Goal: Transaction & Acquisition: Purchase product/service

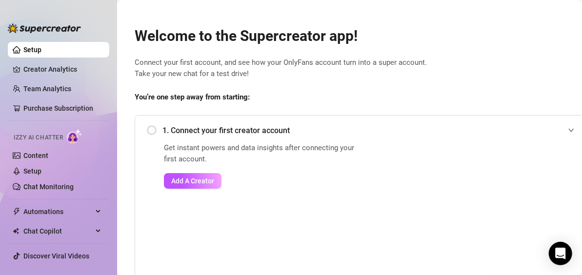
click at [154, 130] on div "1. Connect your first creator account" at bounding box center [363, 131] width 433 height 24
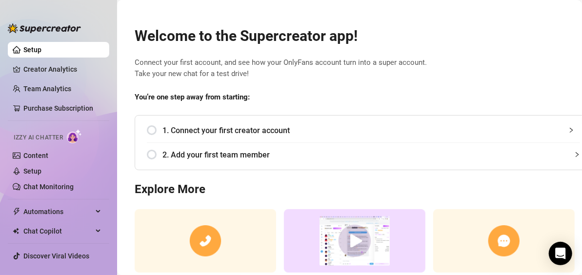
click at [153, 152] on div "2. Add your first team member" at bounding box center [363, 155] width 433 height 24
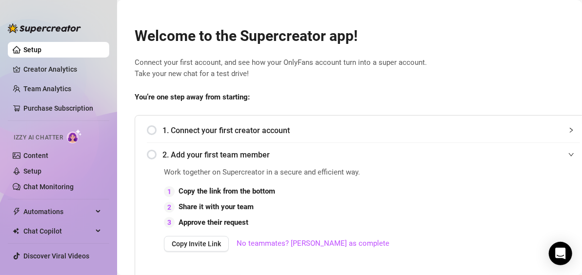
click at [531, 162] on div "2. Add your first team member" at bounding box center [363, 155] width 433 height 24
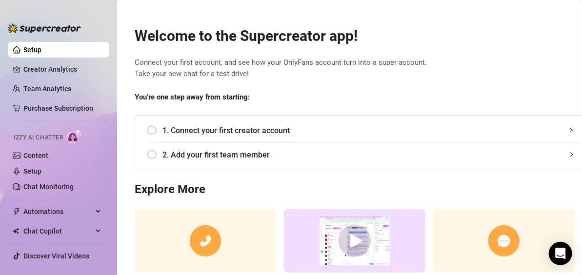
click at [256, 156] on span "2. Add your first team member" at bounding box center [371, 155] width 418 height 12
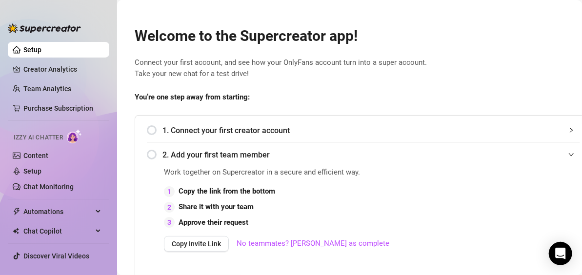
scroll to position [146, 0]
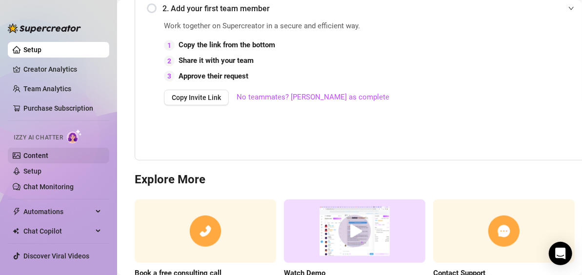
click at [46, 154] on link "Content" at bounding box center [35, 156] width 25 height 8
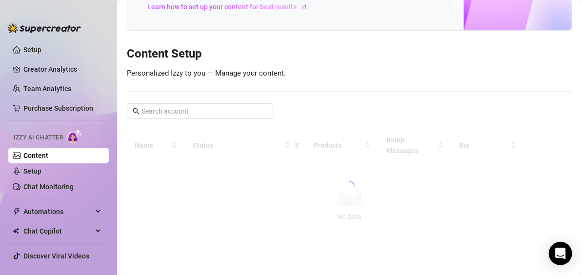
scroll to position [76, 0]
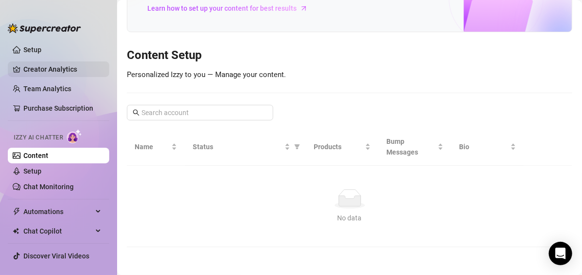
click at [41, 52] on link "Setup" at bounding box center [32, 50] width 18 height 8
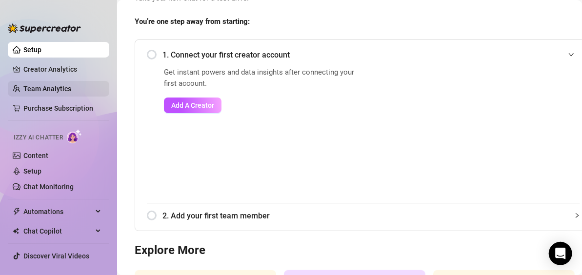
scroll to position [146, 0]
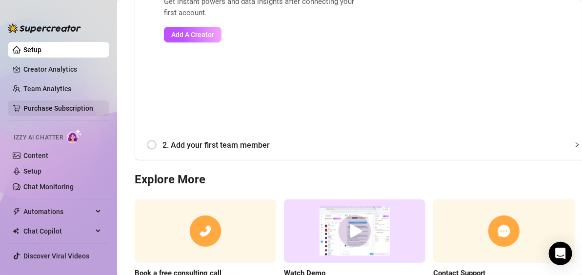
click at [59, 87] on div "Purchase Subscription" at bounding box center [58, 85] width 76 height 19
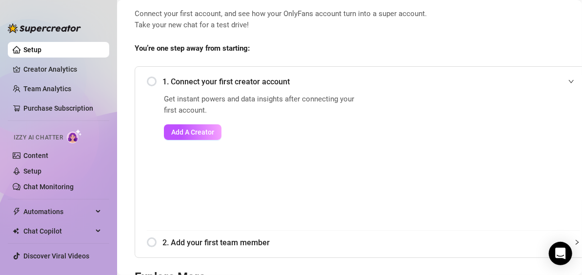
scroll to position [0, 0]
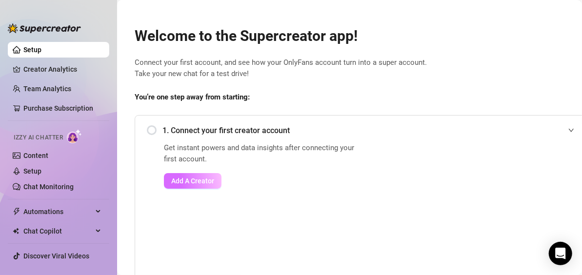
click at [201, 180] on span "Add A Creator" at bounding box center [192, 181] width 43 height 8
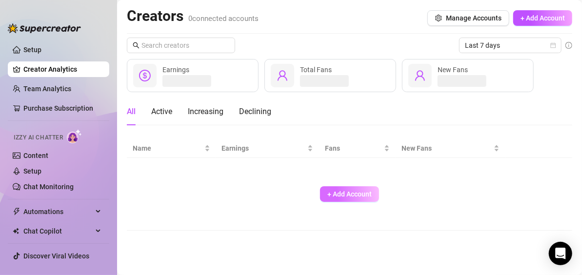
click at [347, 194] on span "+ Add Account" at bounding box center [349, 194] width 44 height 8
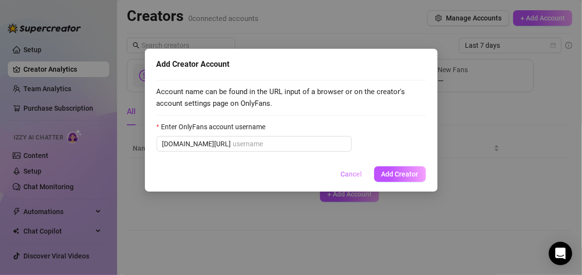
click at [349, 174] on span "Cancel" at bounding box center [351, 174] width 21 height 8
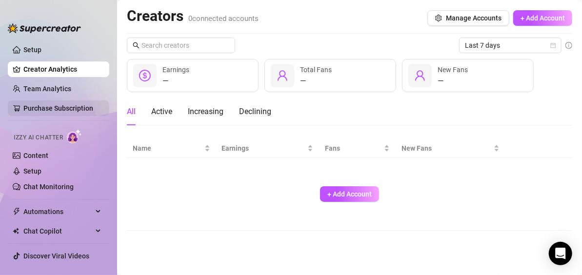
click at [60, 106] on link "Purchase Subscription" at bounding box center [62, 108] width 78 height 16
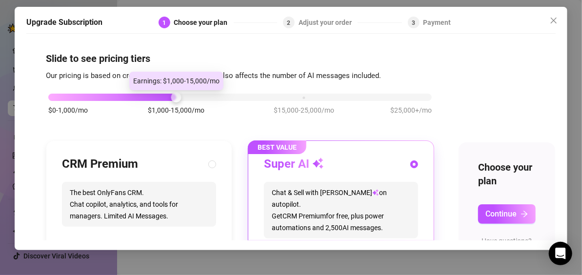
drag, startPoint x: 177, startPoint y: 100, endPoint x: 213, endPoint y: 99, distance: 36.1
click at [213, 98] on div "$0-1,000/mo $1,000-15,000/mo $15,000-25,000/mo $25,000+/mo" at bounding box center [239, 95] width 383 height 6
drag, startPoint x: 178, startPoint y: 97, endPoint x: 224, endPoint y: 97, distance: 46.3
click at [224, 97] on div "$0-1,000/mo $1,000-15,000/mo $15,000-25,000/mo $25,000+/mo" at bounding box center [239, 95] width 383 height 6
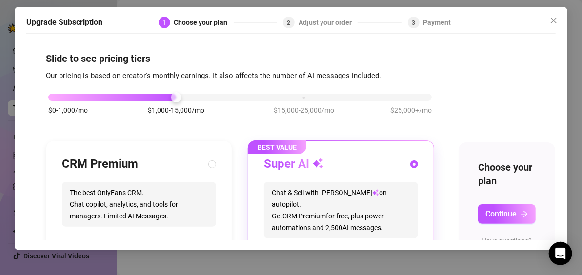
drag, startPoint x: 177, startPoint y: 96, endPoint x: 210, endPoint y: 97, distance: 33.2
click at [210, 97] on div "$0-1,000/mo $1,000-15,000/mo $15,000-25,000/mo $25,000+/mo" at bounding box center [239, 95] width 383 height 6
click at [260, 96] on div "$0-1,000/mo $1,000-15,000/mo $15,000-25,000/mo $25,000+/mo" at bounding box center [239, 95] width 383 height 6
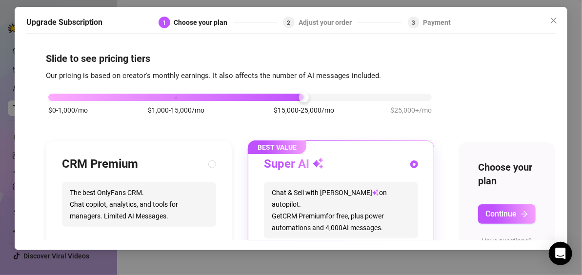
click at [141, 92] on div "$0-1,000/mo $1,000-15,000/mo $15,000-25,000/mo $25,000+/mo" at bounding box center [239, 95] width 383 height 6
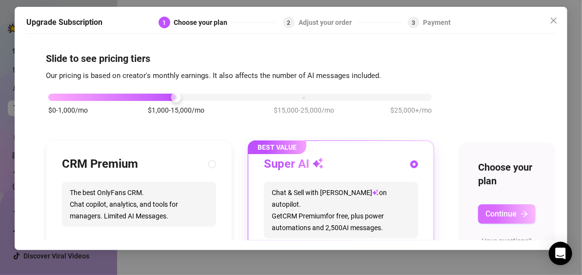
click at [491, 216] on span "Continue" at bounding box center [500, 213] width 31 height 9
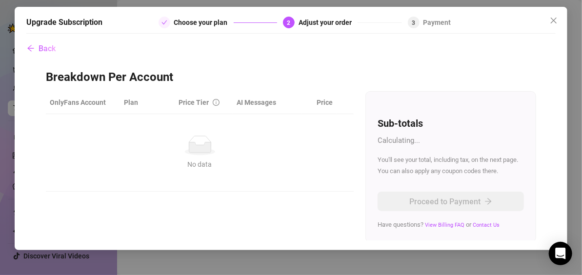
click at [127, 102] on th "Plan" at bounding box center [147, 102] width 55 height 23
click at [91, 102] on th "OnlyFans Account" at bounding box center [83, 102] width 74 height 23
click at [198, 100] on span "Price Tier" at bounding box center [194, 103] width 30 height 8
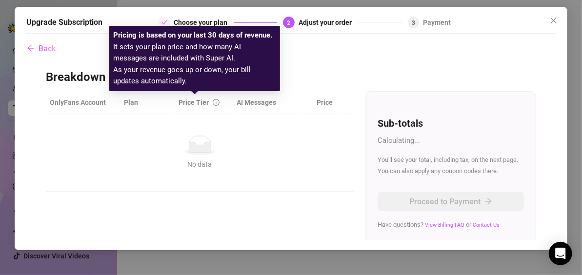
click at [252, 108] on th "AI Messages" at bounding box center [267, 102] width 69 height 23
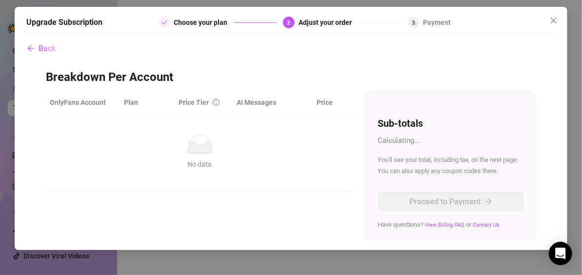
click at [307, 111] on th "Price" at bounding box center [319, 102] width 35 height 23
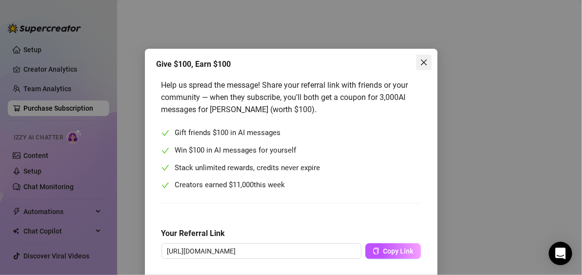
click at [421, 62] on icon "close" at bounding box center [424, 63] width 8 height 8
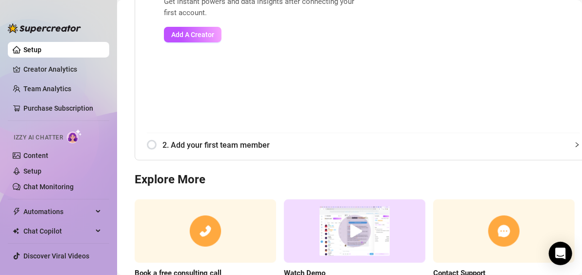
scroll to position [211, 0]
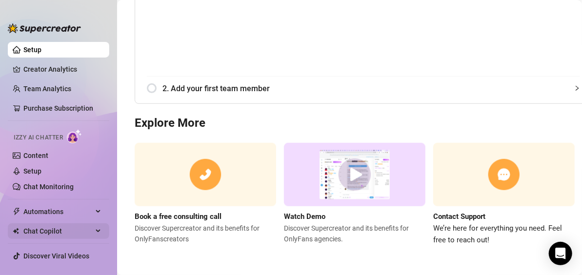
click at [78, 226] on span "Chat Copilot" at bounding box center [57, 231] width 69 height 16
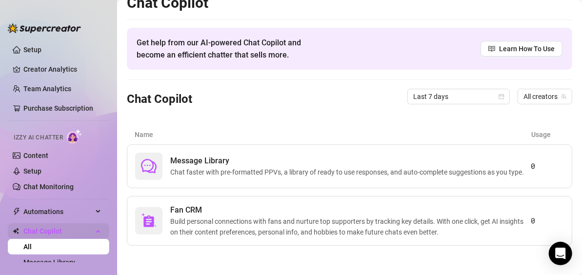
scroll to position [18, 0]
click at [266, 174] on span "Chat faster with pre-formatted PPVs, a library of ready to use responses, and a…" at bounding box center [349, 172] width 358 height 11
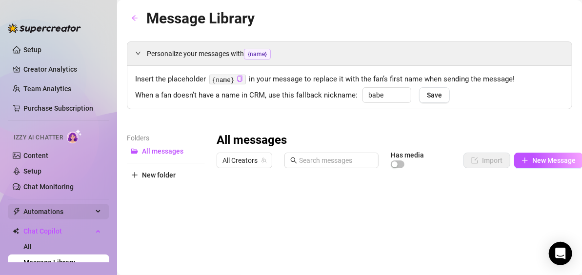
click at [60, 215] on span "Automations" at bounding box center [57, 212] width 69 height 16
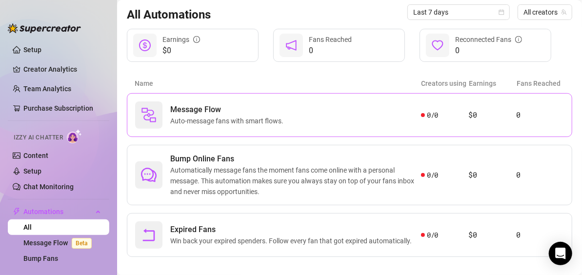
scroll to position [113, 0]
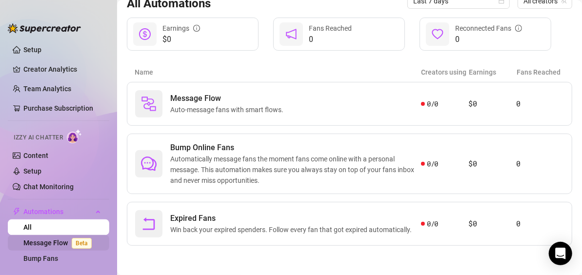
click at [55, 242] on link "Message Flow Beta" at bounding box center [59, 243] width 72 height 8
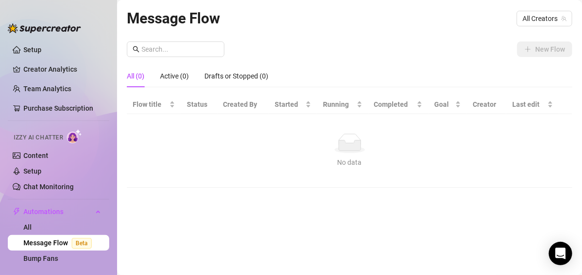
scroll to position [87, 0]
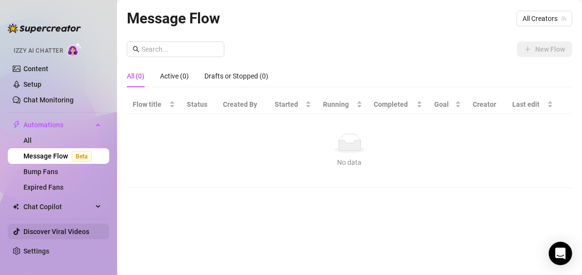
click at [62, 229] on link "Discover Viral Videos" at bounding box center [56, 232] width 66 height 8
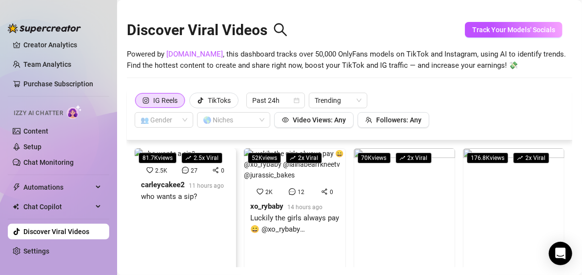
click at [174, 197] on div "who wants a sip?" at bounding box center [182, 197] width 83 height 12
click at [499, 31] on span "Track Your Models' Socials" at bounding box center [513, 30] width 83 height 8
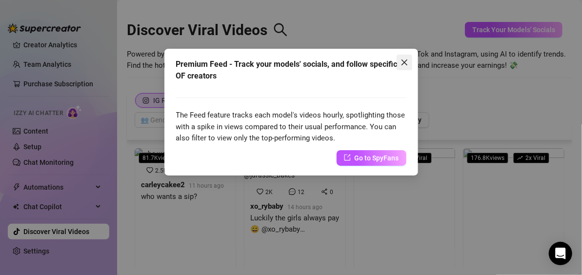
click at [406, 63] on icon "close" at bounding box center [405, 63] width 8 height 8
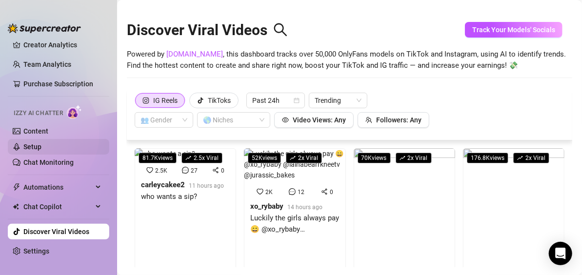
click at [35, 146] on link "Setup" at bounding box center [32, 147] width 18 height 8
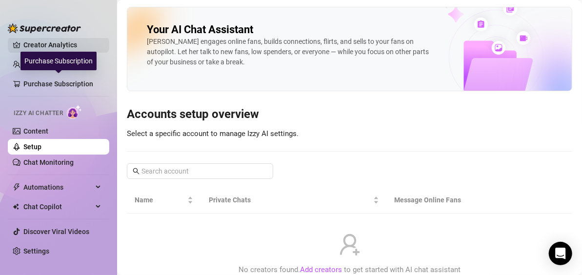
click at [53, 45] on link "Creator Analytics" at bounding box center [62, 45] width 78 height 16
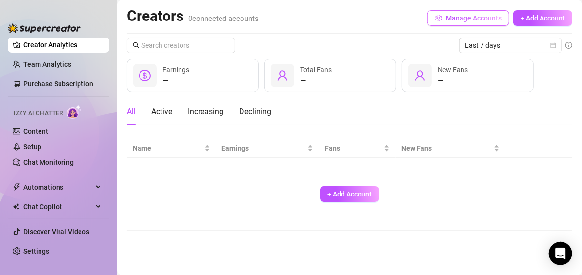
click at [473, 22] on button "Manage Accounts" at bounding box center [468, 18] width 82 height 16
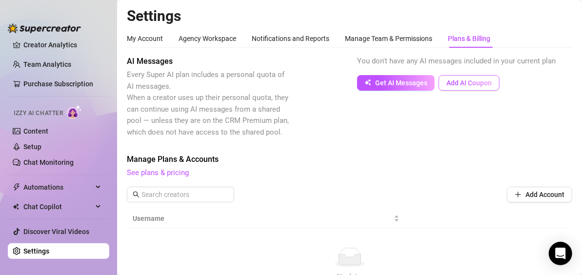
click at [487, 82] on span "Add AI Coupon" at bounding box center [468, 83] width 45 height 8
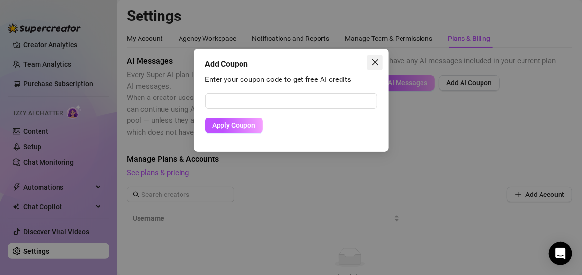
click at [376, 60] on icon "close" at bounding box center [375, 63] width 8 height 8
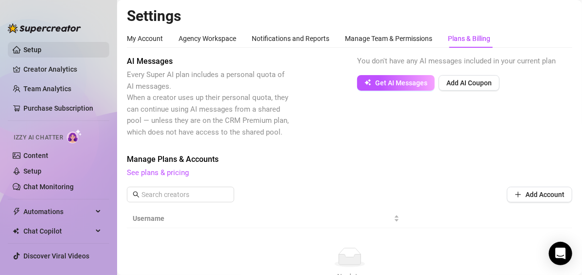
click at [33, 50] on link "Setup" at bounding box center [32, 50] width 18 height 8
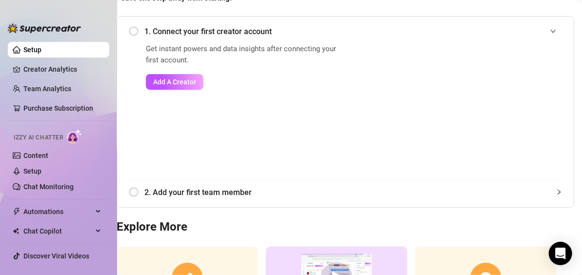
scroll to position [76, 26]
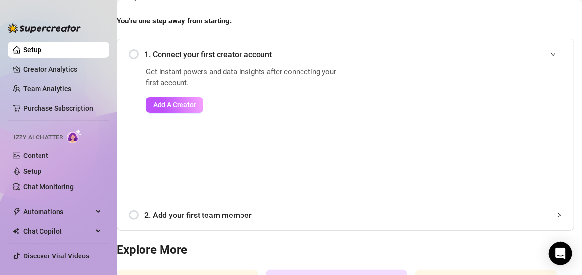
click at [130, 215] on div "2. Add your first team member" at bounding box center [345, 215] width 433 height 24
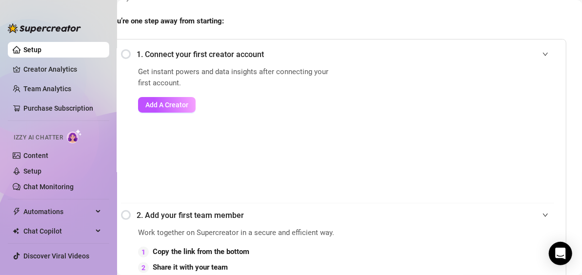
scroll to position [174, 26]
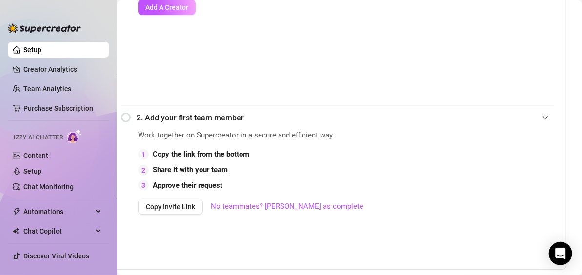
click at [547, 120] on icon "expanded" at bounding box center [545, 118] width 6 height 6
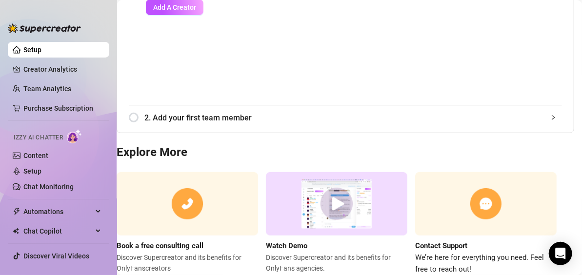
click at [550, 120] on icon "collapsed" at bounding box center [553, 118] width 6 height 6
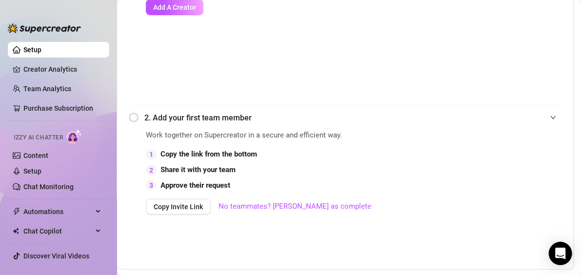
click at [550, 120] on icon "expanded" at bounding box center [553, 118] width 6 height 6
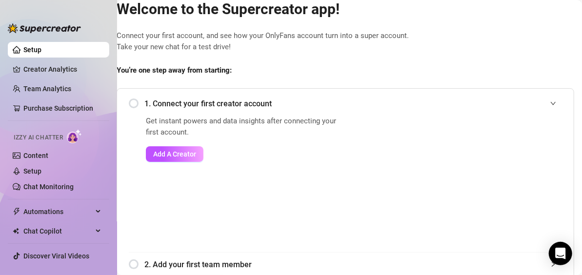
scroll to position [0, 26]
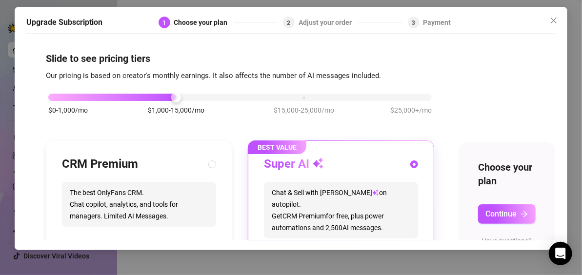
click at [420, 109] on span "$25,000+/mo" at bounding box center [410, 110] width 41 height 11
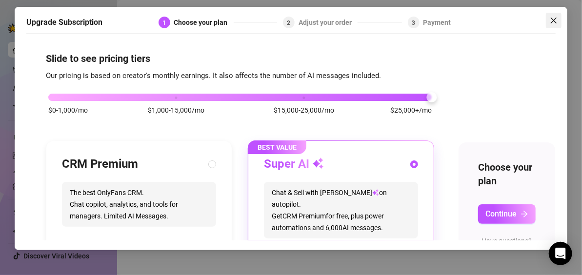
click at [553, 24] on icon "close" at bounding box center [554, 21] width 8 height 8
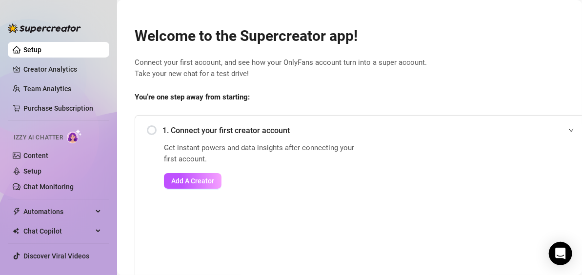
click at [76, 135] on img at bounding box center [74, 136] width 15 height 14
